Goal: Information Seeking & Learning: Find specific fact

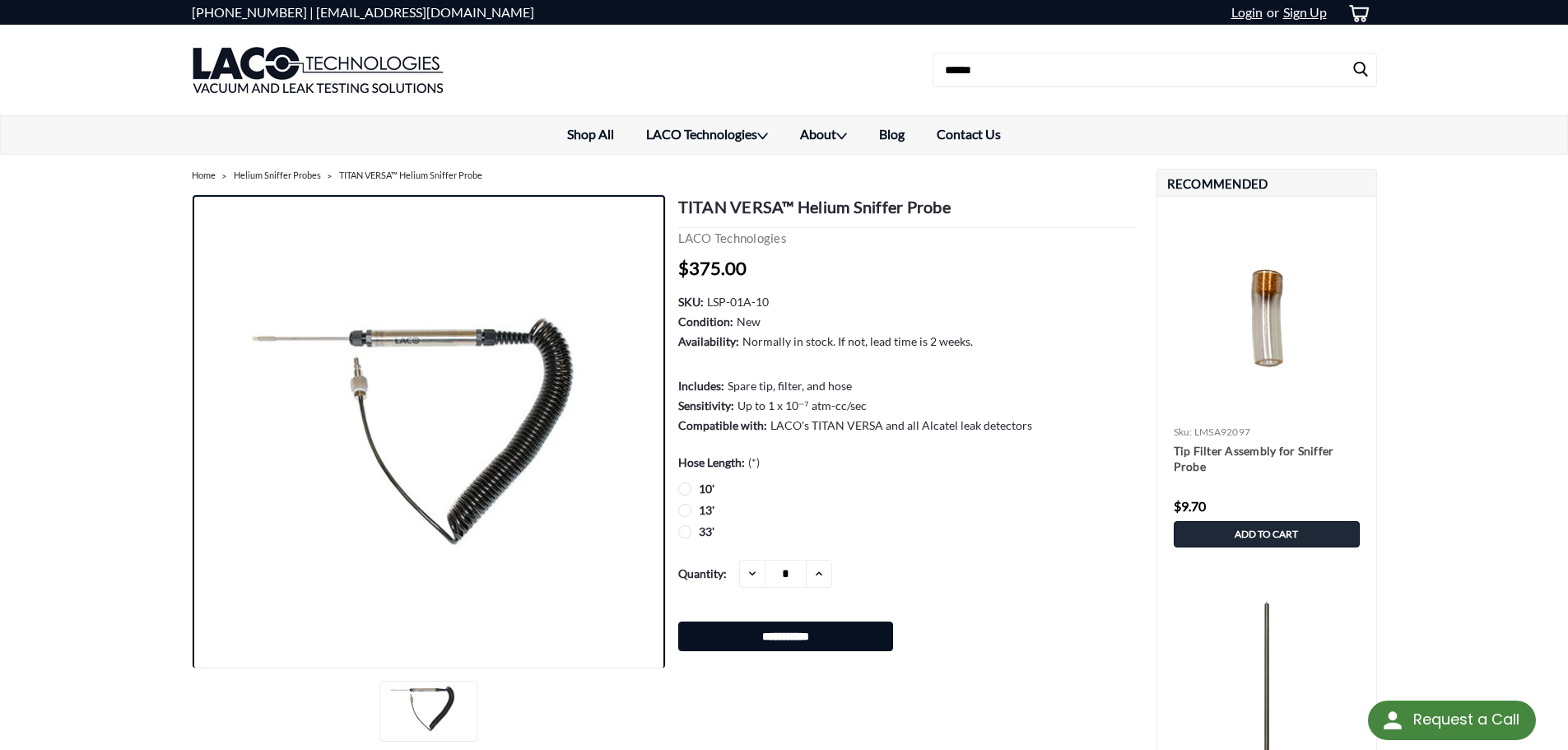
click at [315, 340] on img at bounding box center [429, 431] width 411 height 231
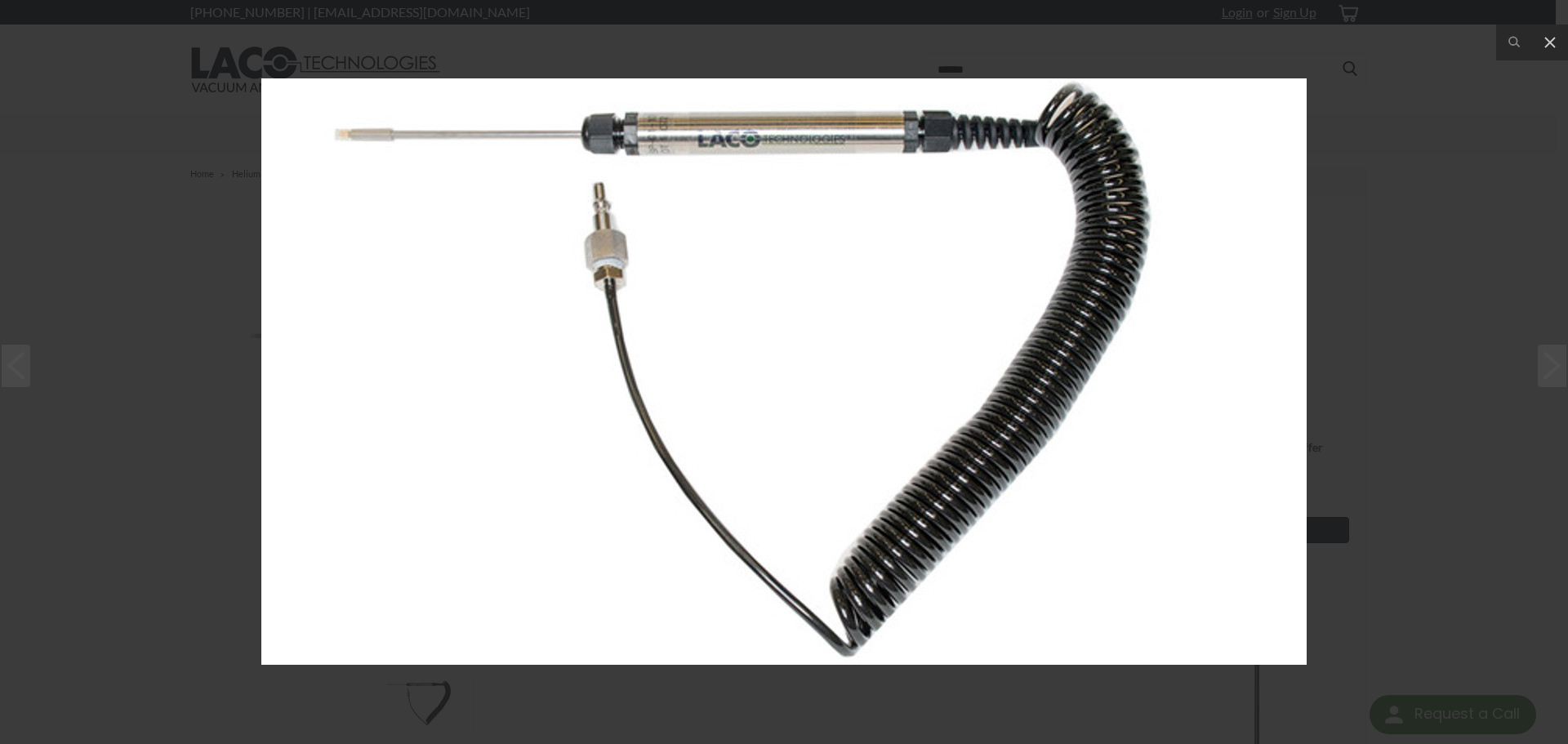
click at [748, 712] on div at bounding box center [784, 372] width 1568 height 744
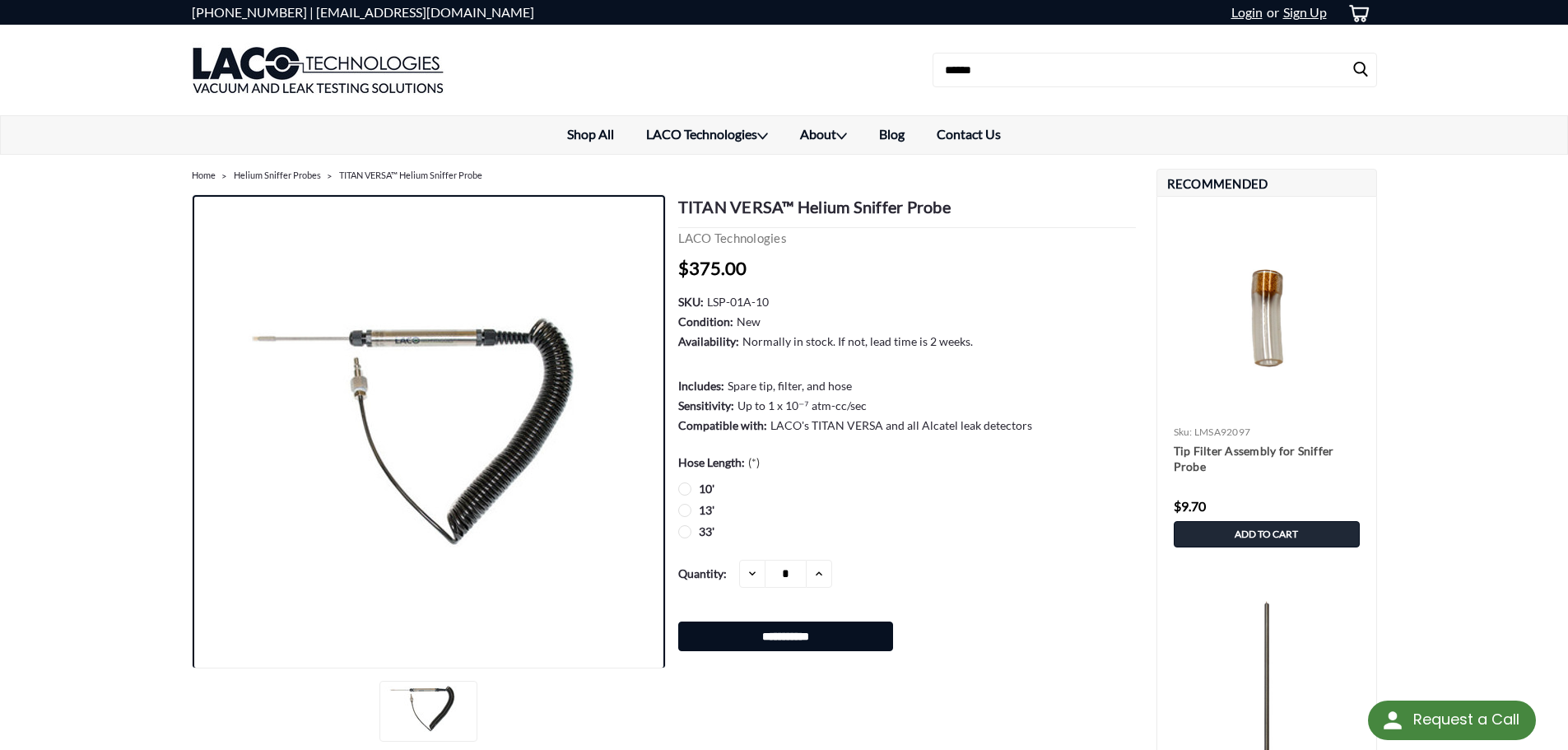
click at [489, 283] on figure at bounding box center [428, 431] width 276 height 474
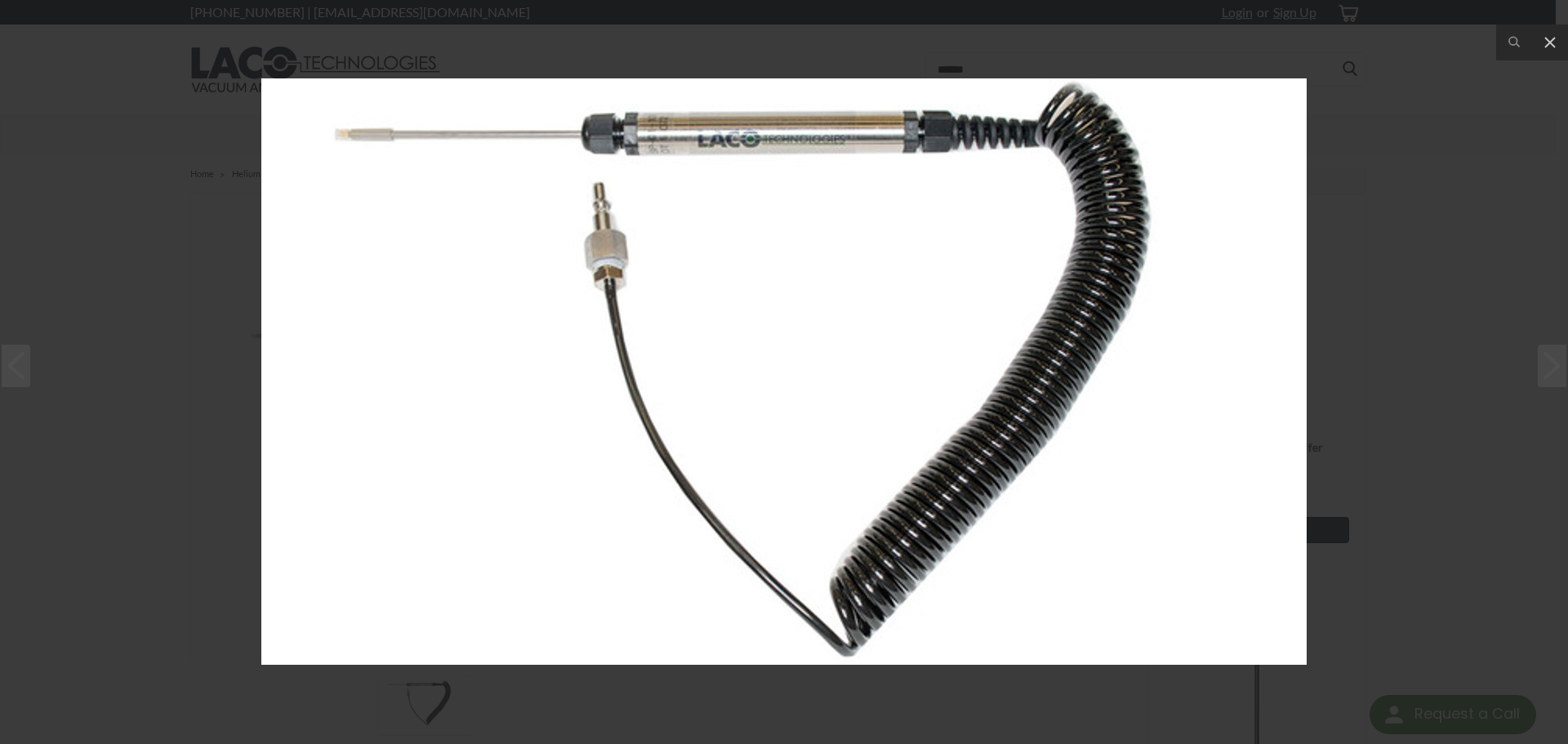
click at [1385, 248] on div at bounding box center [784, 372] width 1568 height 744
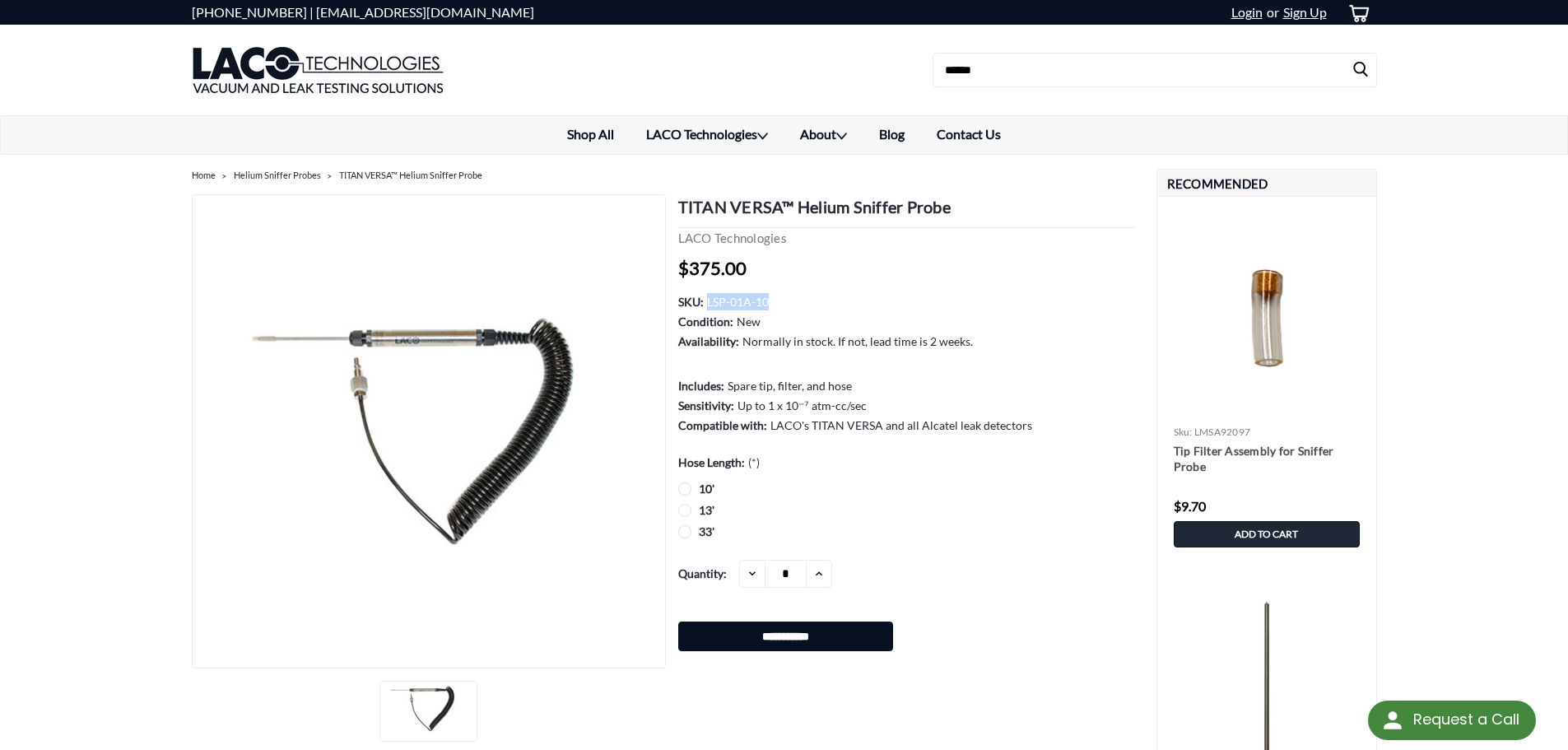
drag, startPoint x: 707, startPoint y: 303, endPoint x: 766, endPoint y: 298, distance: 59.2
click at [766, 298] on dd "LSP-01A-10" at bounding box center [738, 302] width 62 height 17
copy dd "LSP-01A-10"
click at [1265, 311] on img at bounding box center [1266, 319] width 202 height 202
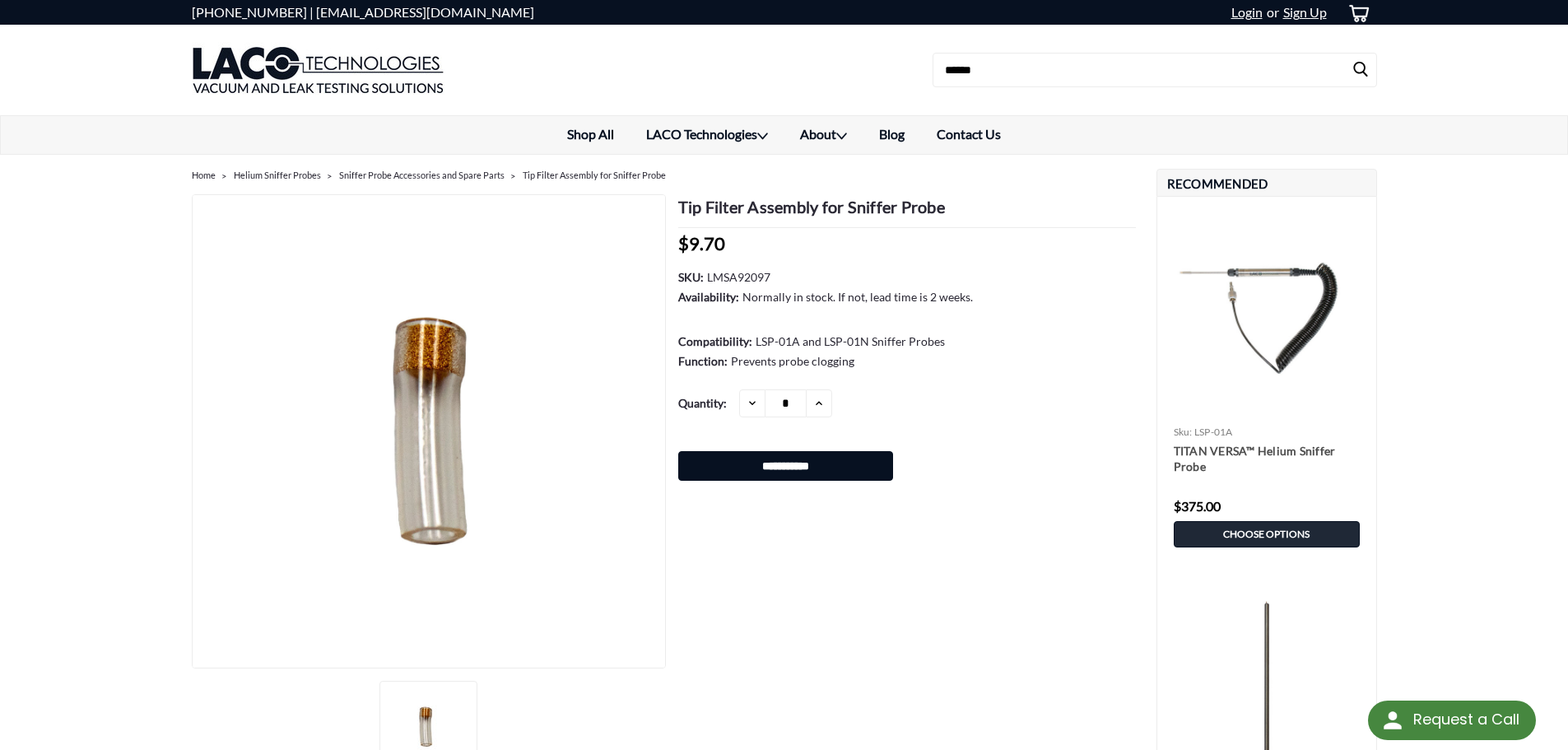
click at [788, 208] on h1 "Tip Filter Assembly for Sniffer Probe" at bounding box center [907, 211] width 457 height 33
copy div "Tip Filter Assembly for Sniffer Probe MSRP:"
drag, startPoint x: 710, startPoint y: 271, endPoint x: 756, endPoint y: 269, distance: 46.0
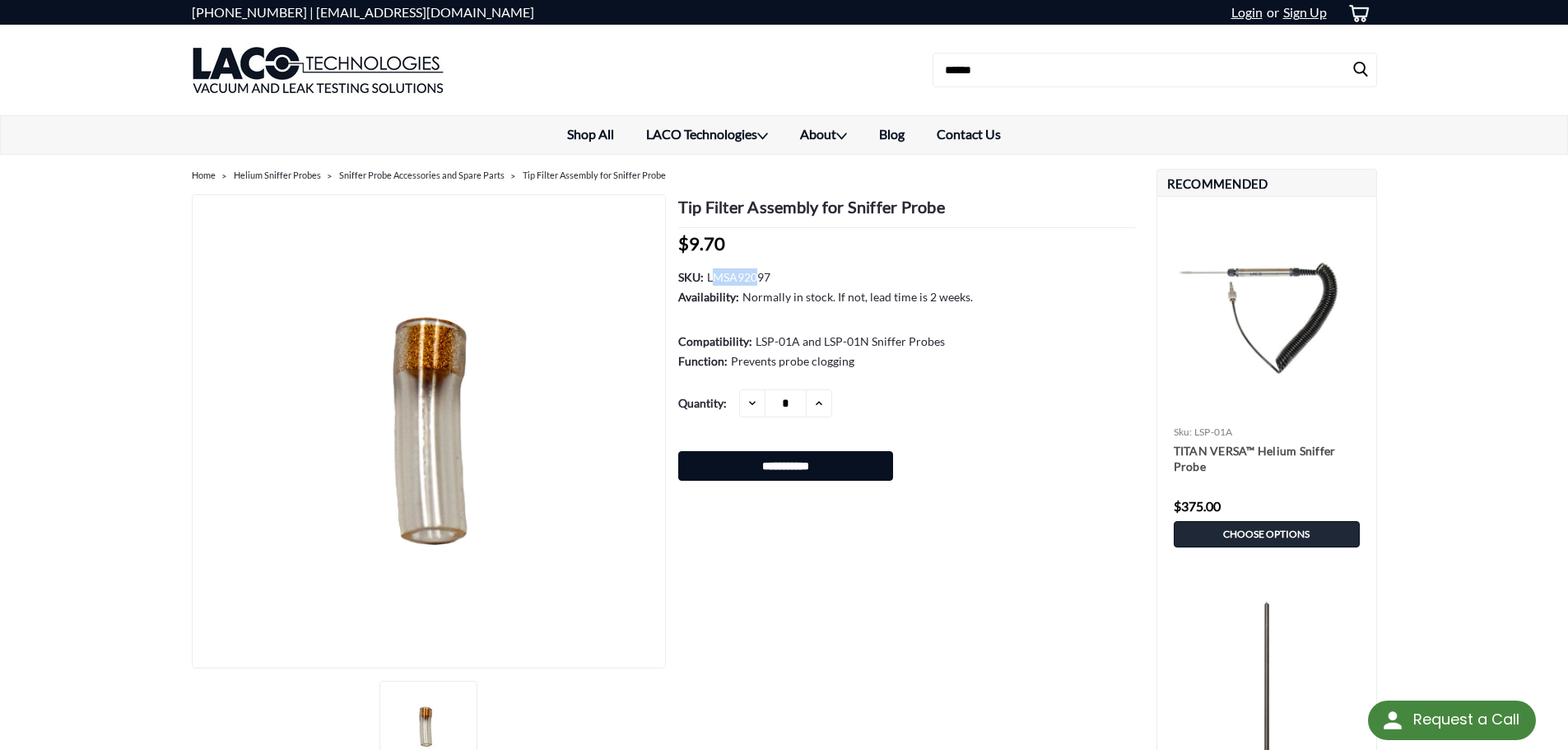
click at [756, 269] on dd "LMSA92097" at bounding box center [739, 277] width 63 height 17
click at [756, 268] on dd "LMSA92097" at bounding box center [739, 277] width 63 height 17
copy dl "LMSA92097"
